Goal: Find specific page/section: Find specific page/section

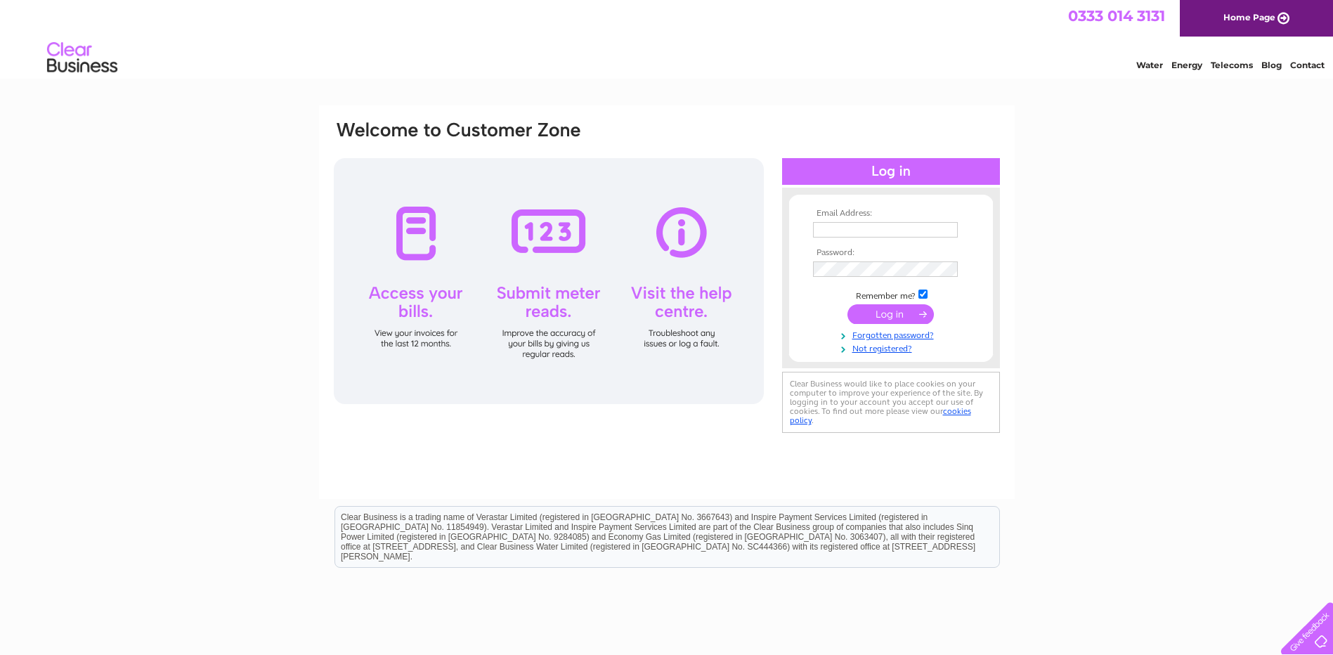
click at [838, 221] on td at bounding box center [891, 230] width 163 height 22
click at [843, 232] on input "text" at bounding box center [886, 230] width 146 height 17
type input "mattpritchard@northopgolfclub.co.uk"
click at [848, 306] on input "submit" at bounding box center [891, 316] width 86 height 20
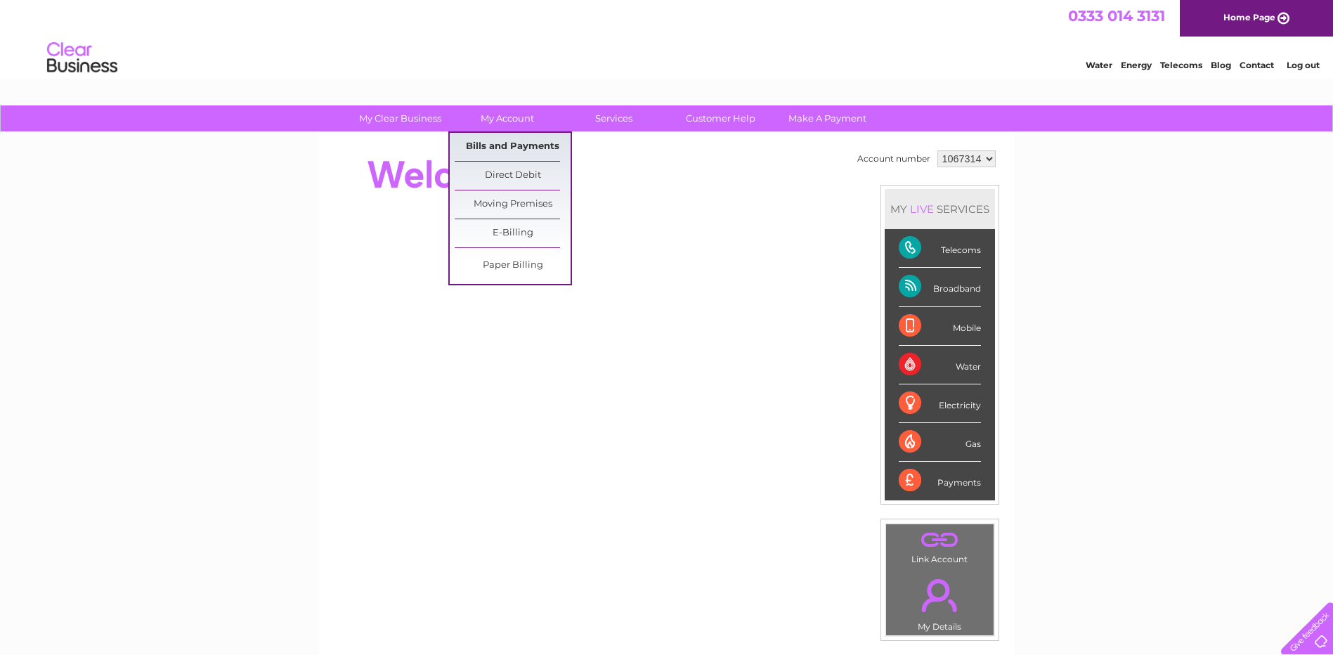
click at [500, 144] on link "Bills and Payments" at bounding box center [513, 147] width 116 height 28
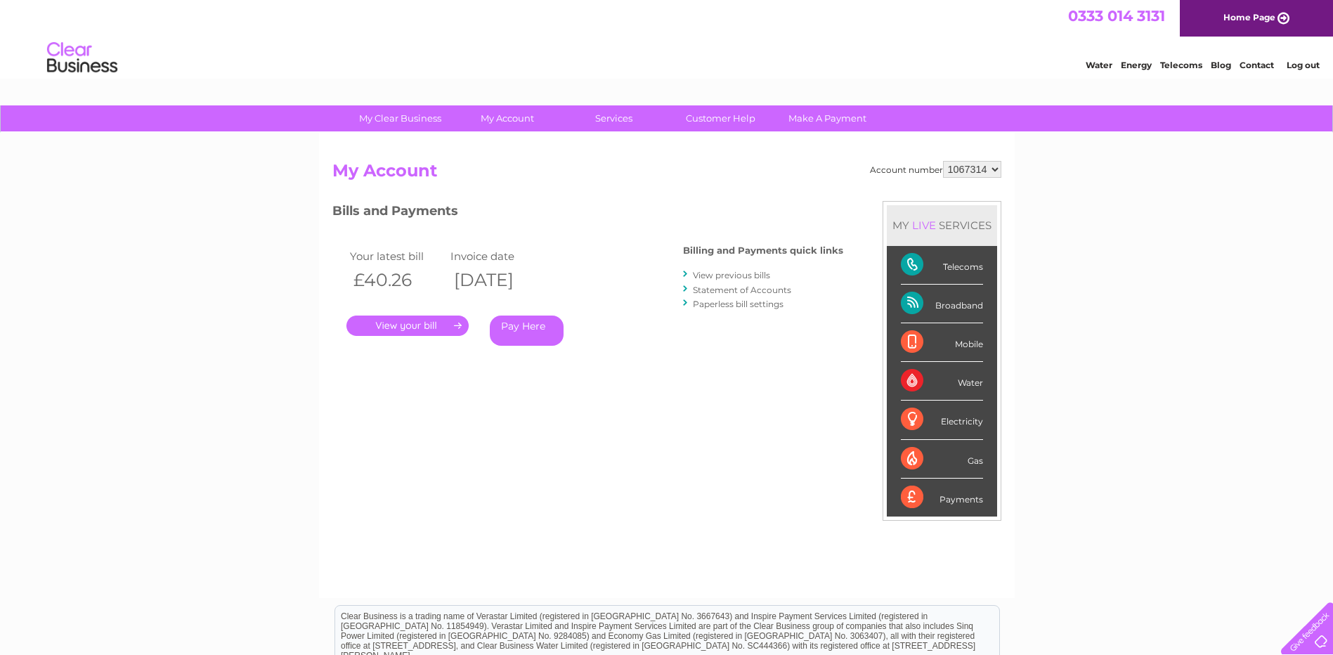
click at [738, 276] on link "View previous bills" at bounding box center [731, 275] width 77 height 11
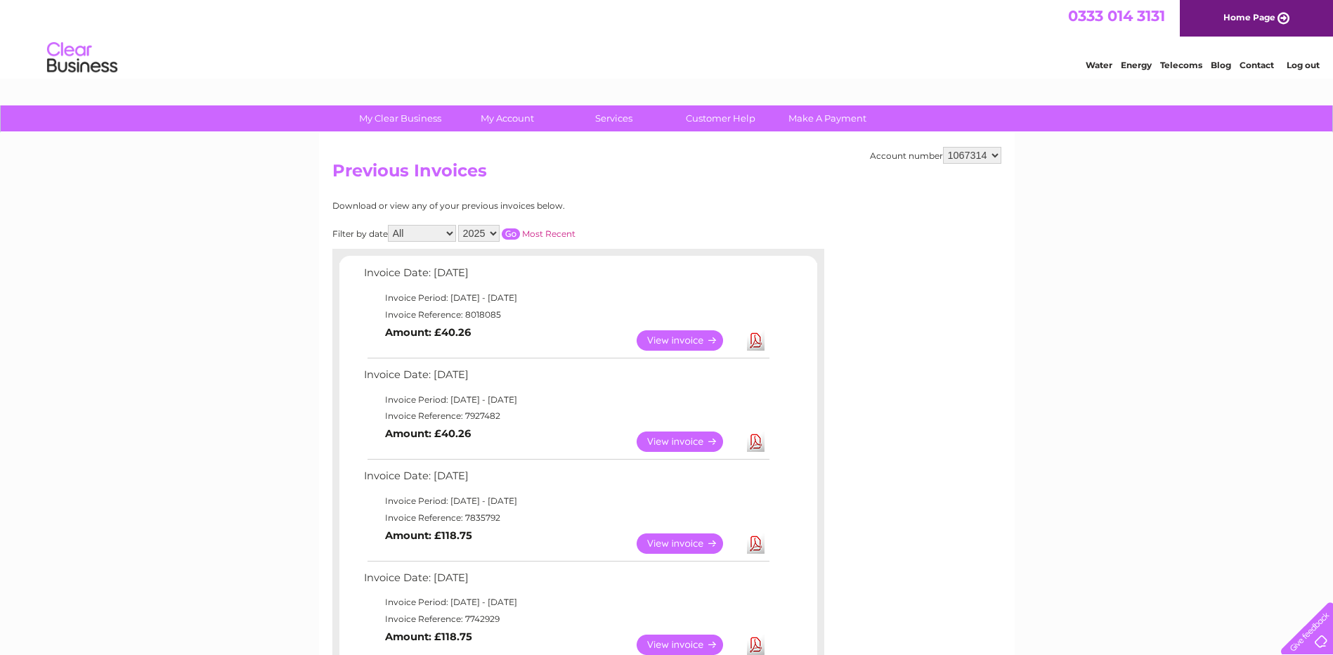
scroll to position [70, 0]
